Goal: Information Seeking & Learning: Learn about a topic

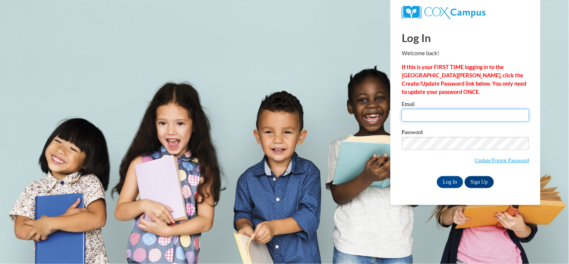
click at [445, 114] on input "Email" at bounding box center [464, 115] width 127 height 13
type input "shirleysowell32@yahoo.com"
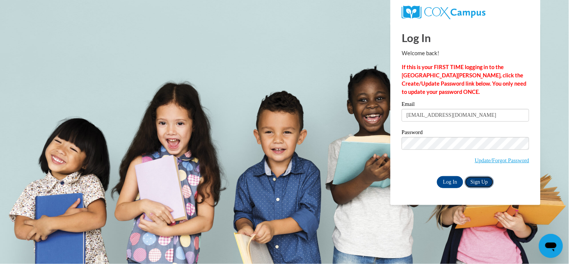
click at [477, 182] on link "Sign Up" at bounding box center [478, 182] width 29 height 12
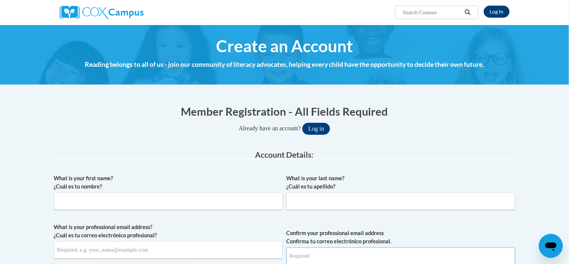
type input "[EMAIL_ADDRESS][DOMAIN_NAME]"
click at [502, 10] on link "Log In" at bounding box center [497, 12] width 26 height 12
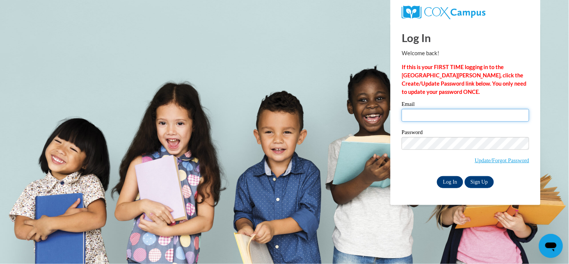
type input "shirleysowell32@yahoo.com"
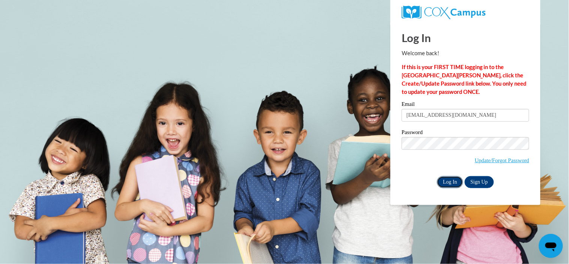
click at [447, 184] on input "Log In" at bounding box center [450, 182] width 26 height 12
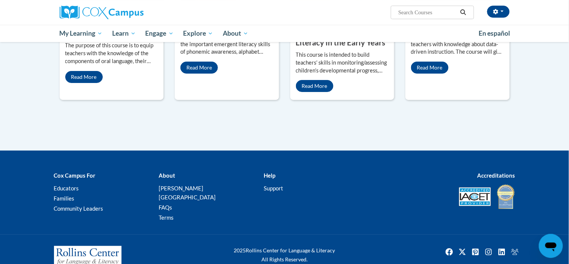
scroll to position [720, 0]
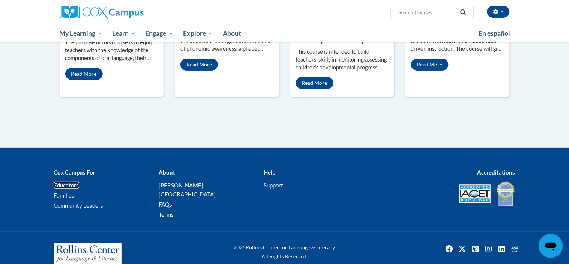
click at [60, 181] on link "Educators" at bounding box center [66, 184] width 25 height 7
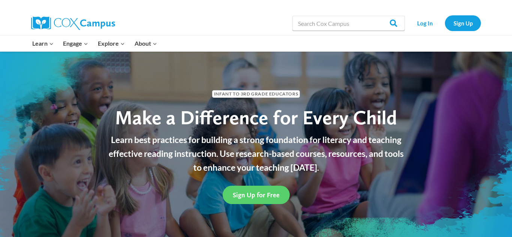
click at [441, 153] on div "Infant to 3rd Grade Educators Make a Difference for Every Child Learn best prac…" at bounding box center [256, 145] width 512 height 187
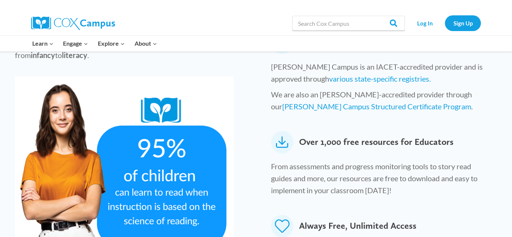
scroll to position [390, 0]
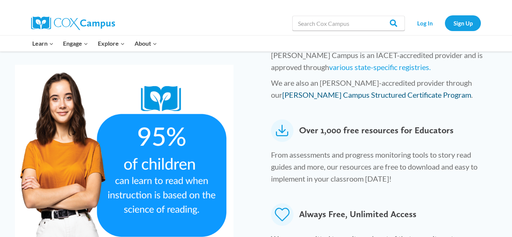
click at [457, 90] on link "[PERSON_NAME] Campus Structured Certificate Program" at bounding box center [376, 94] width 189 height 9
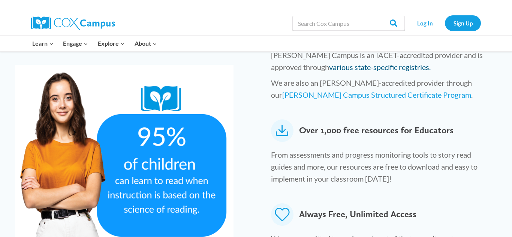
click at [329, 63] on link "various state-specific registries." at bounding box center [380, 67] width 102 height 9
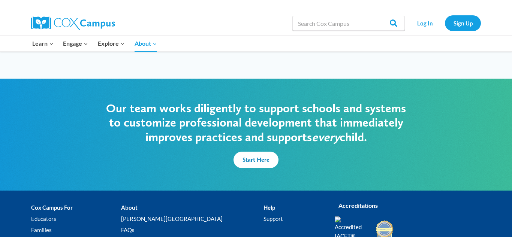
scroll to position [1844, 0]
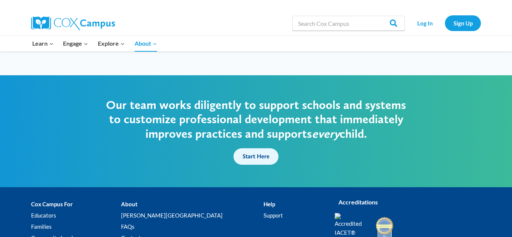
click at [253, 148] on link "Start Here" at bounding box center [256, 156] width 45 height 16
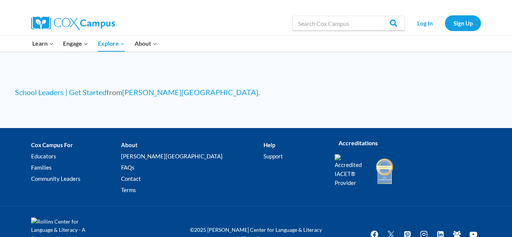
scroll to position [807, 0]
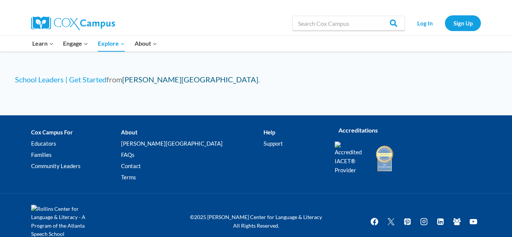
click at [155, 75] on link "[PERSON_NAME][GEOGRAPHIC_DATA]" at bounding box center [190, 79] width 136 height 9
